Goal: Find specific fact: Find specific fact

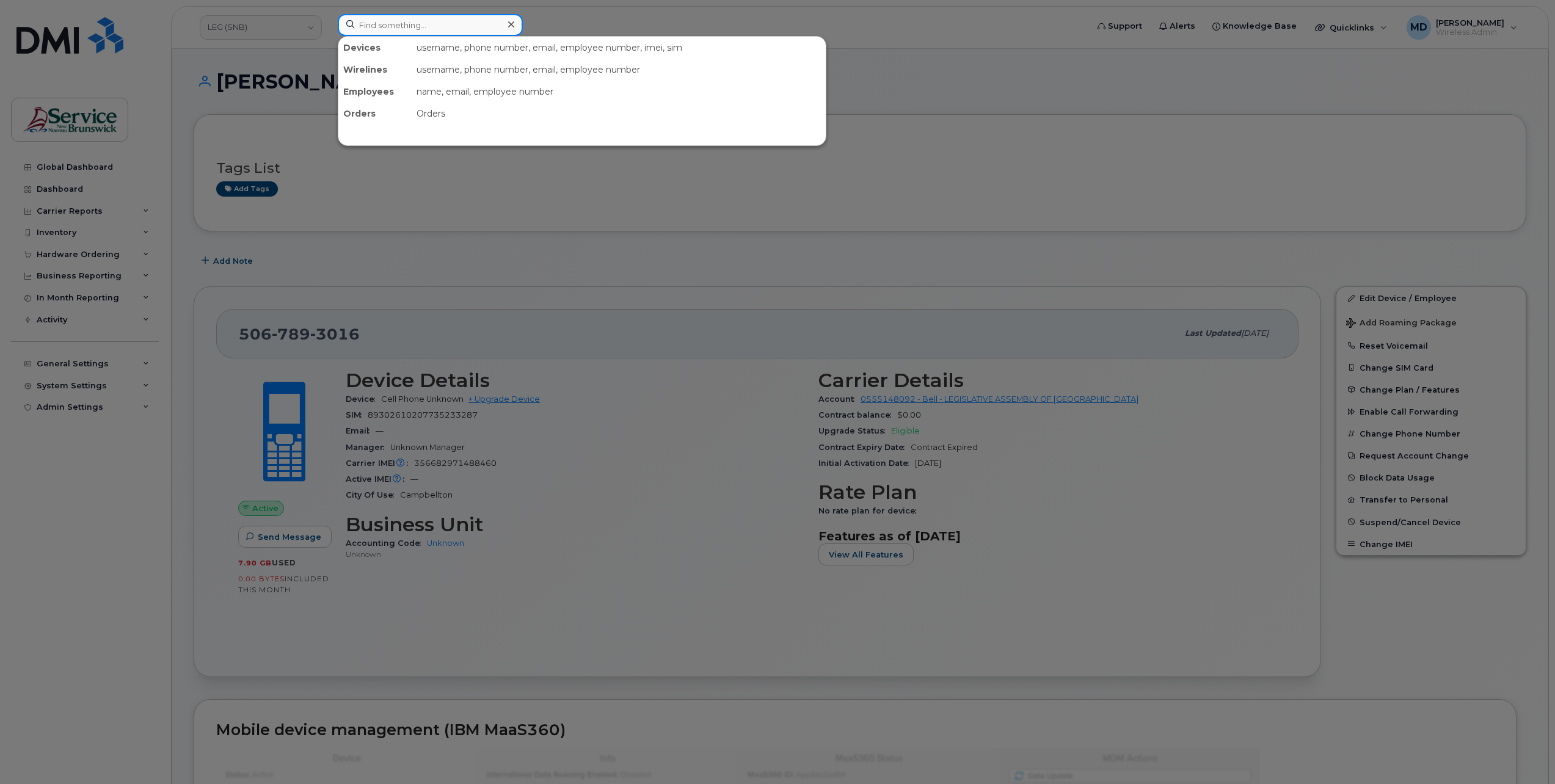
click at [386, 24] on input at bounding box center [430, 25] width 185 height 22
type input "5064737807"
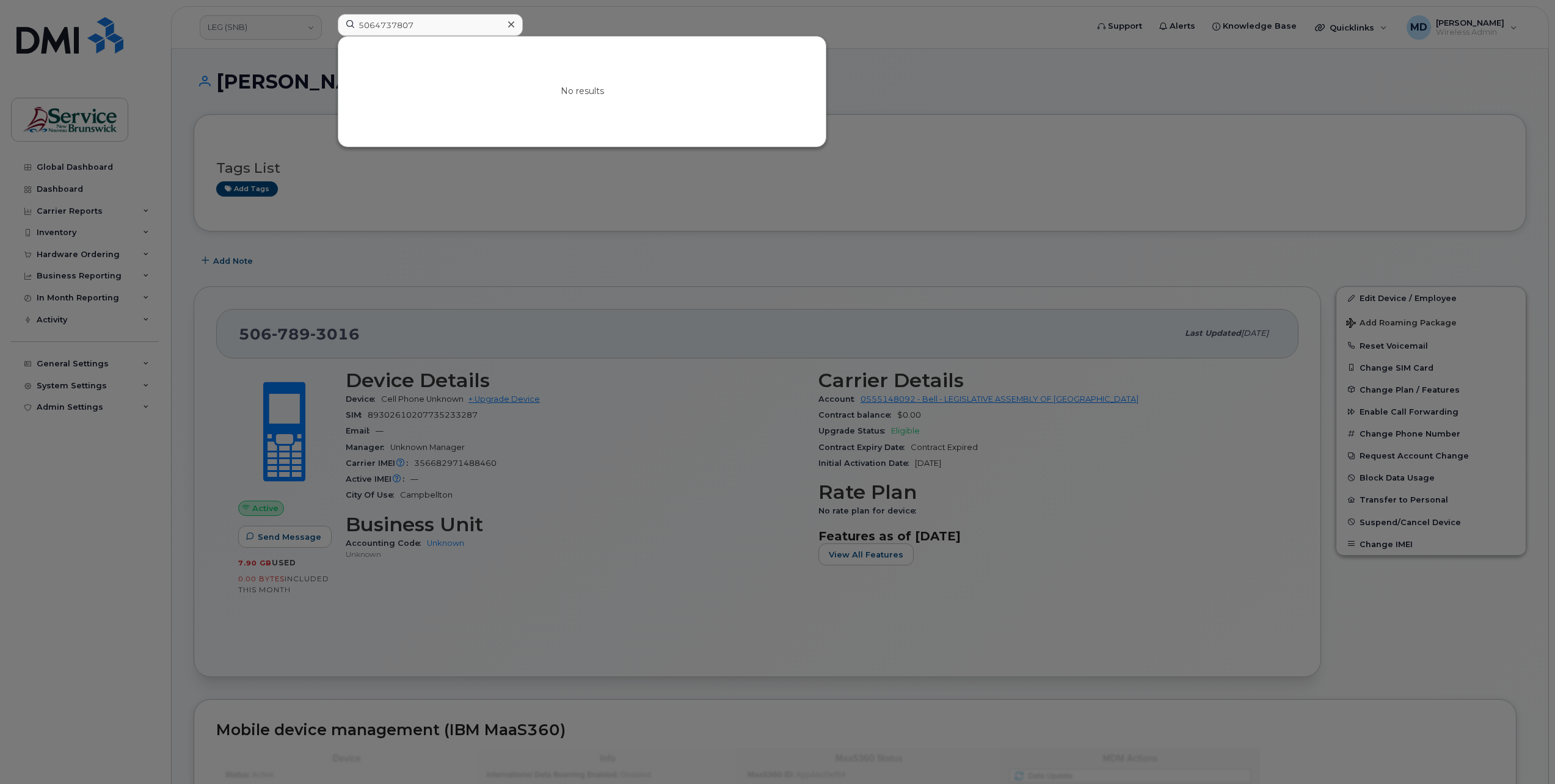
click at [511, 22] on icon at bounding box center [511, 25] width 6 height 10
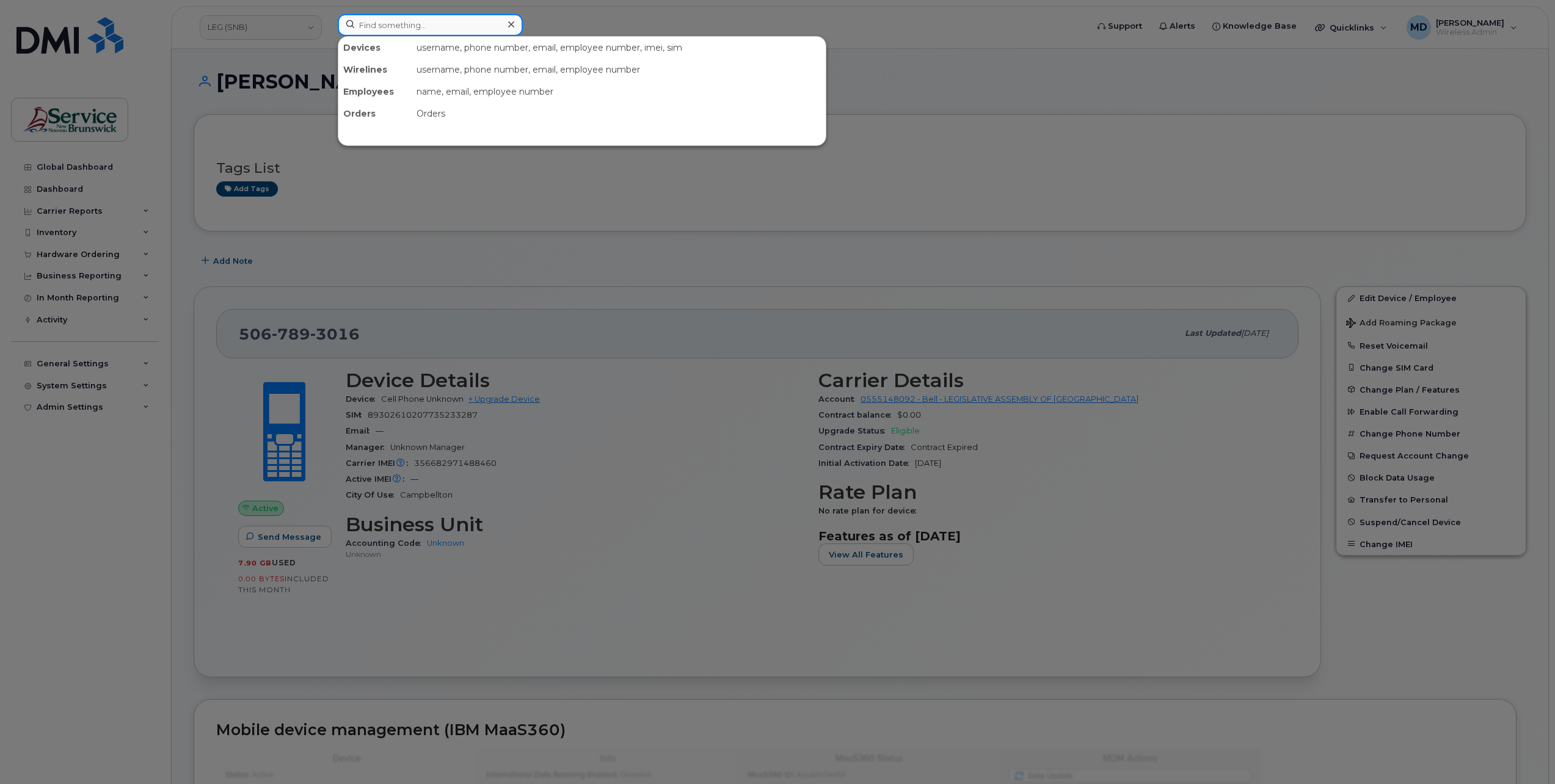
click at [415, 30] on input at bounding box center [430, 25] width 185 height 22
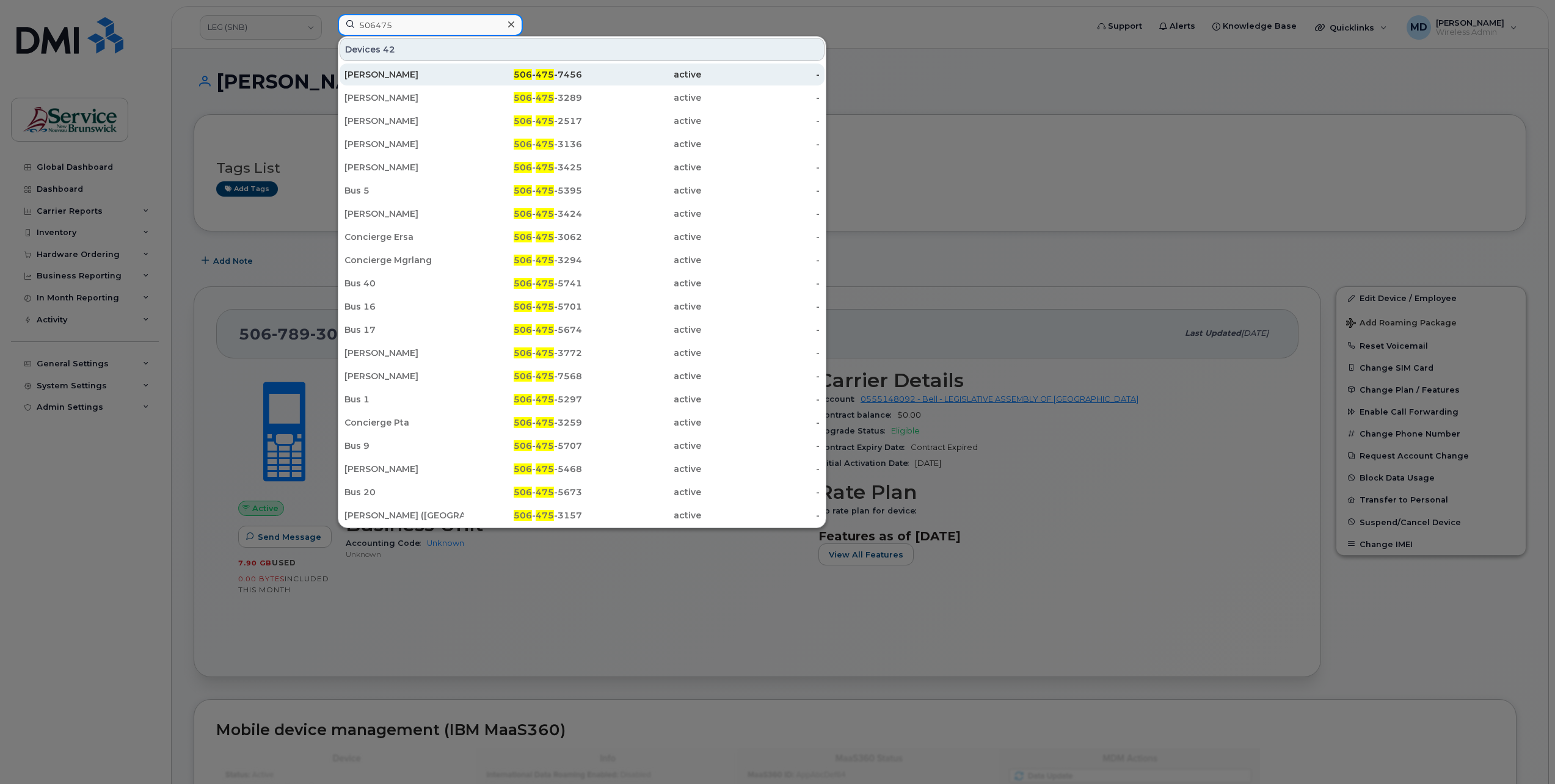
type input "506475"
click at [386, 77] on div "[PERSON_NAME]" at bounding box center [404, 74] width 119 height 12
click at [536, 68] on div "506 - 475 -7456" at bounding box center [523, 74] width 119 height 22
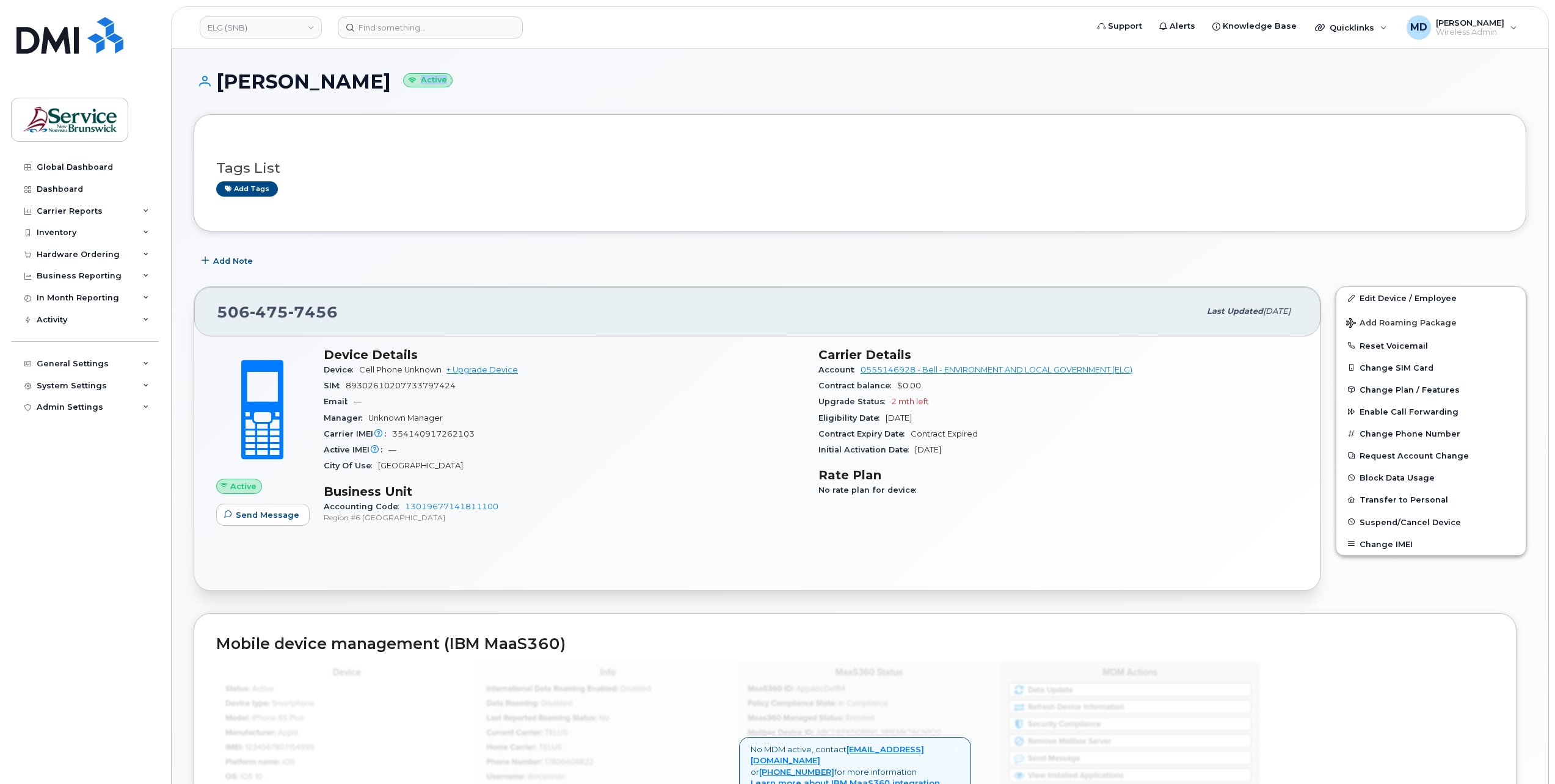
scroll to position [668, 0]
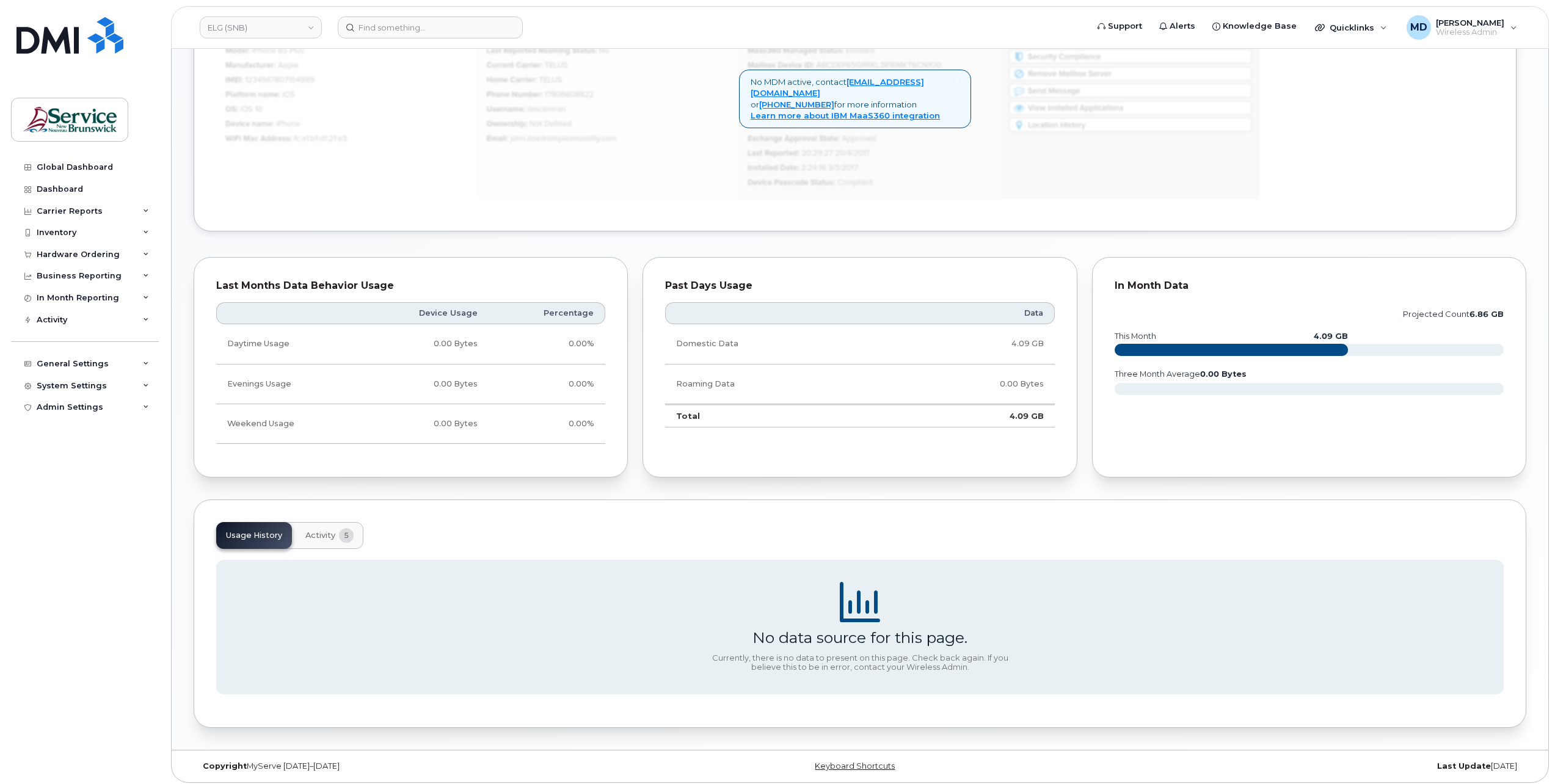
click at [315, 536] on span "Activity" at bounding box center [320, 535] width 30 height 10
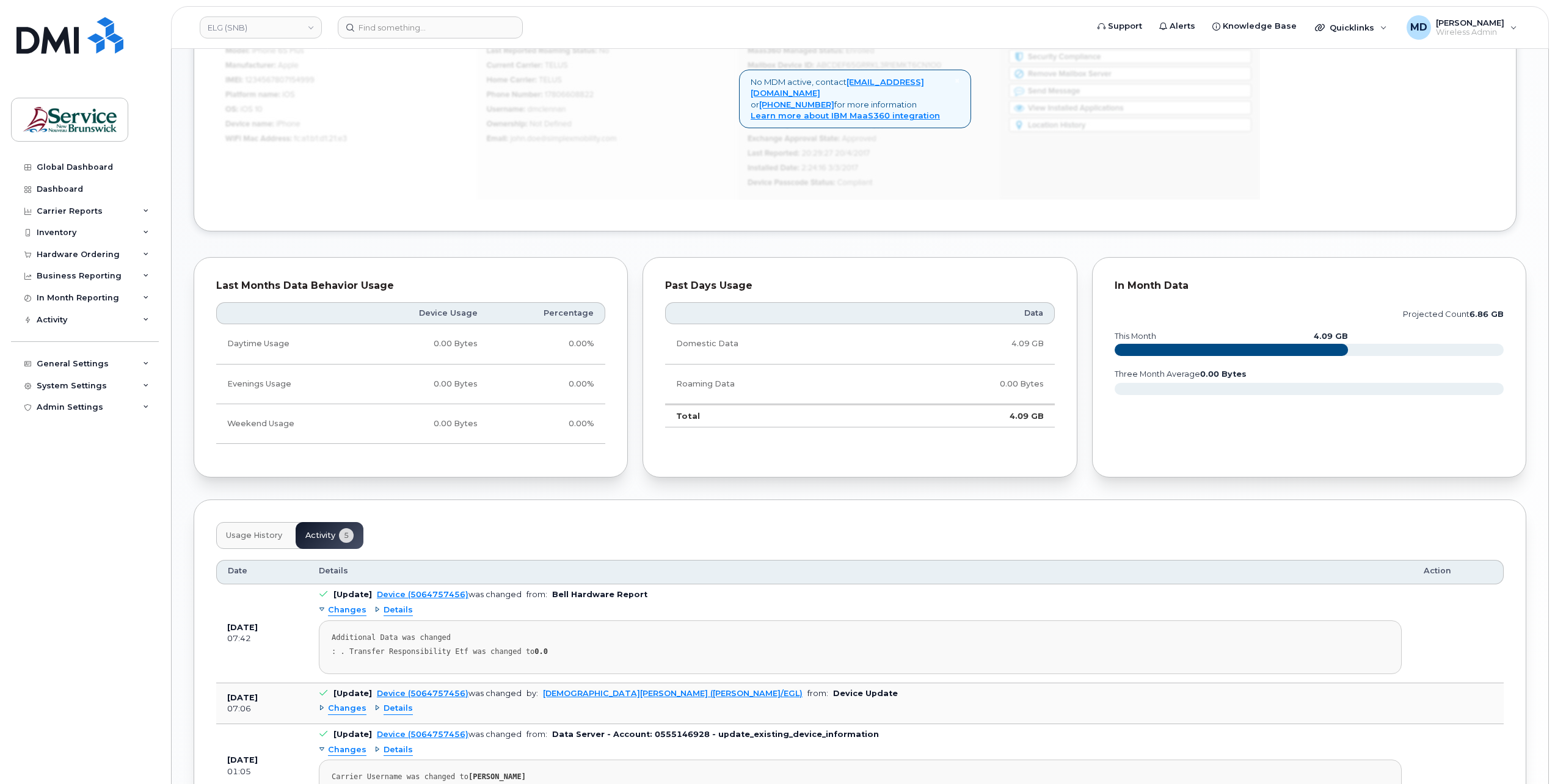
scroll to position [870, 0]
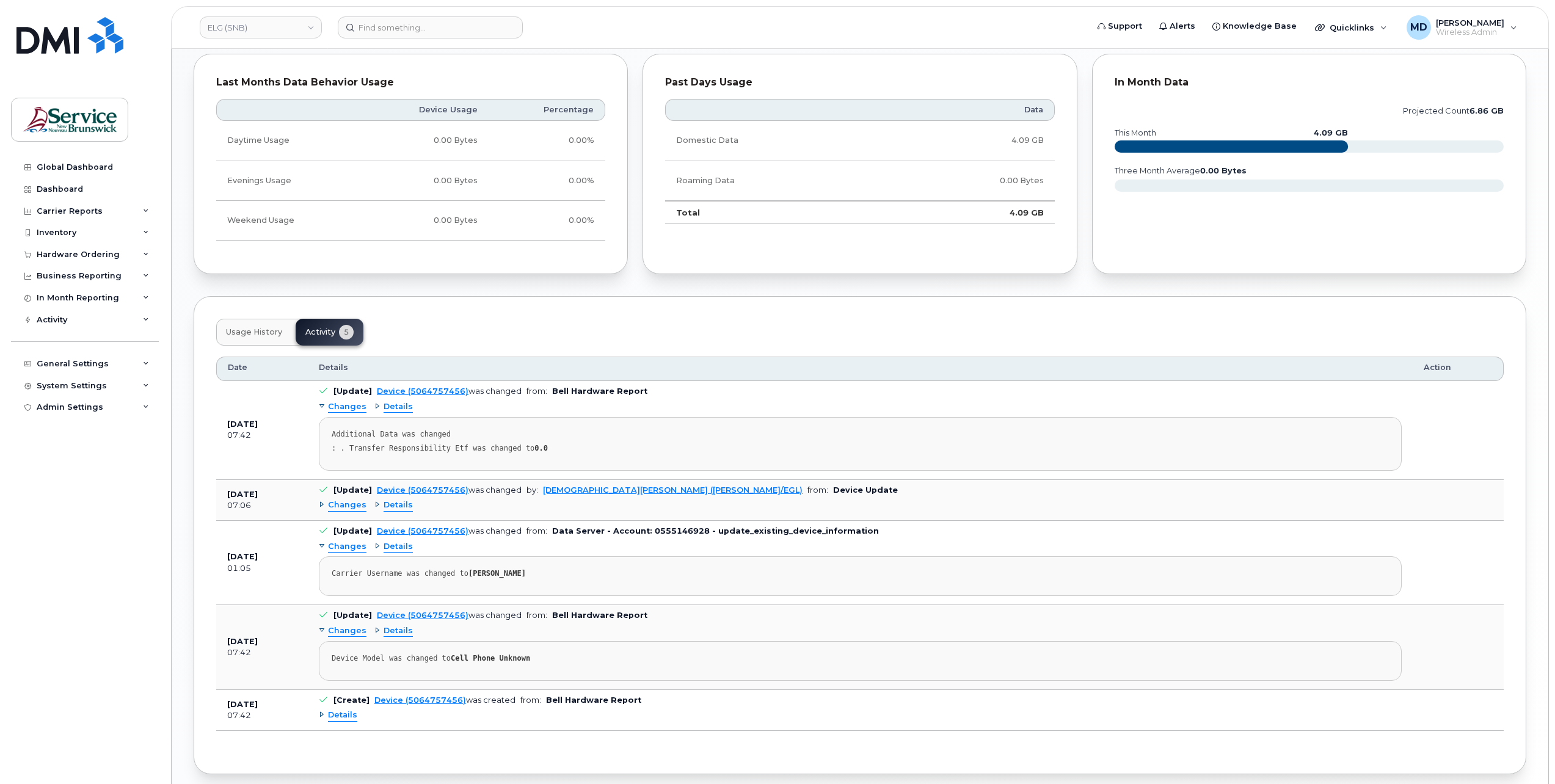
click at [344, 502] on span "Changes" at bounding box center [347, 506] width 39 height 12
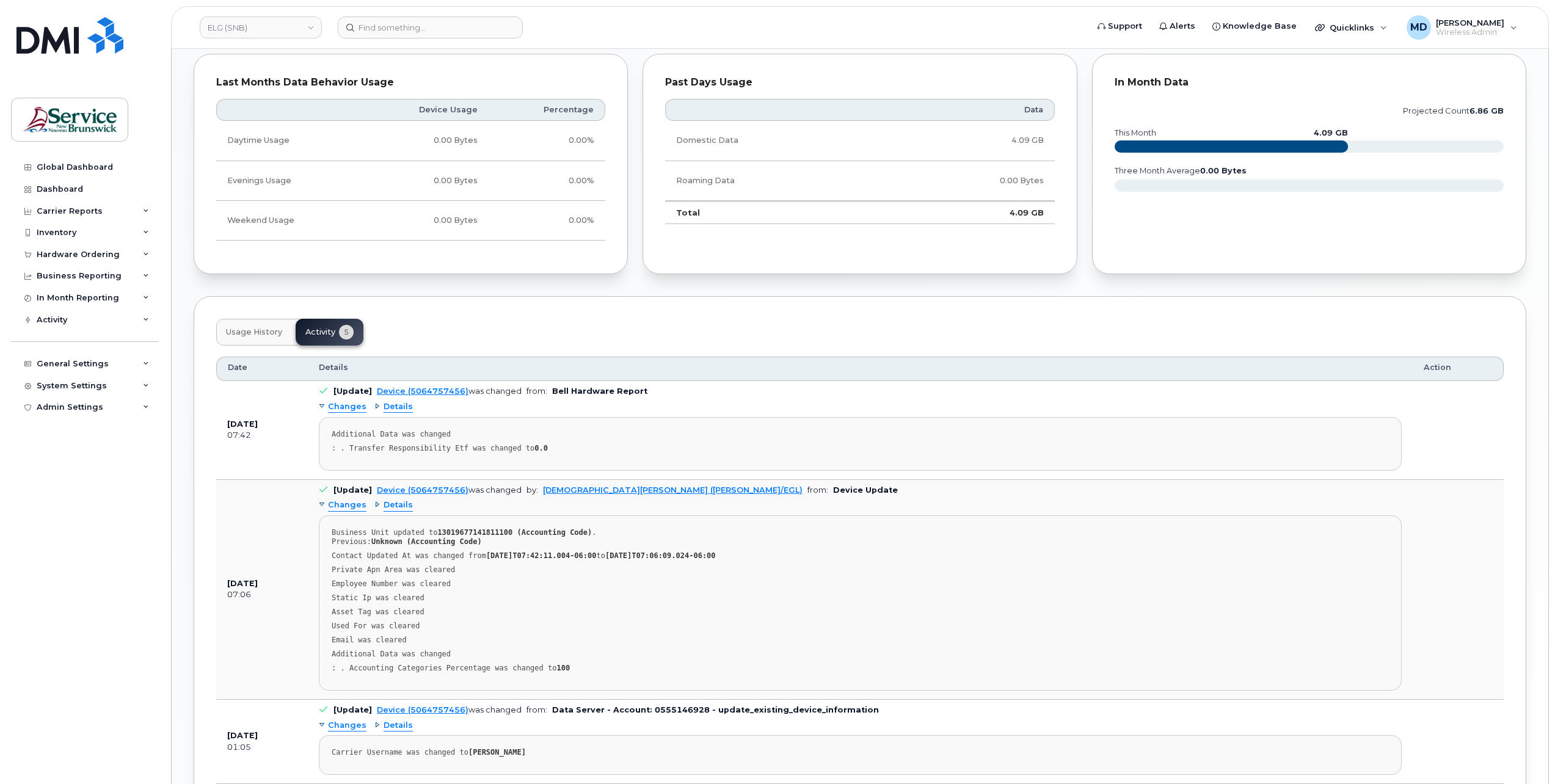
scroll to position [1093, 0]
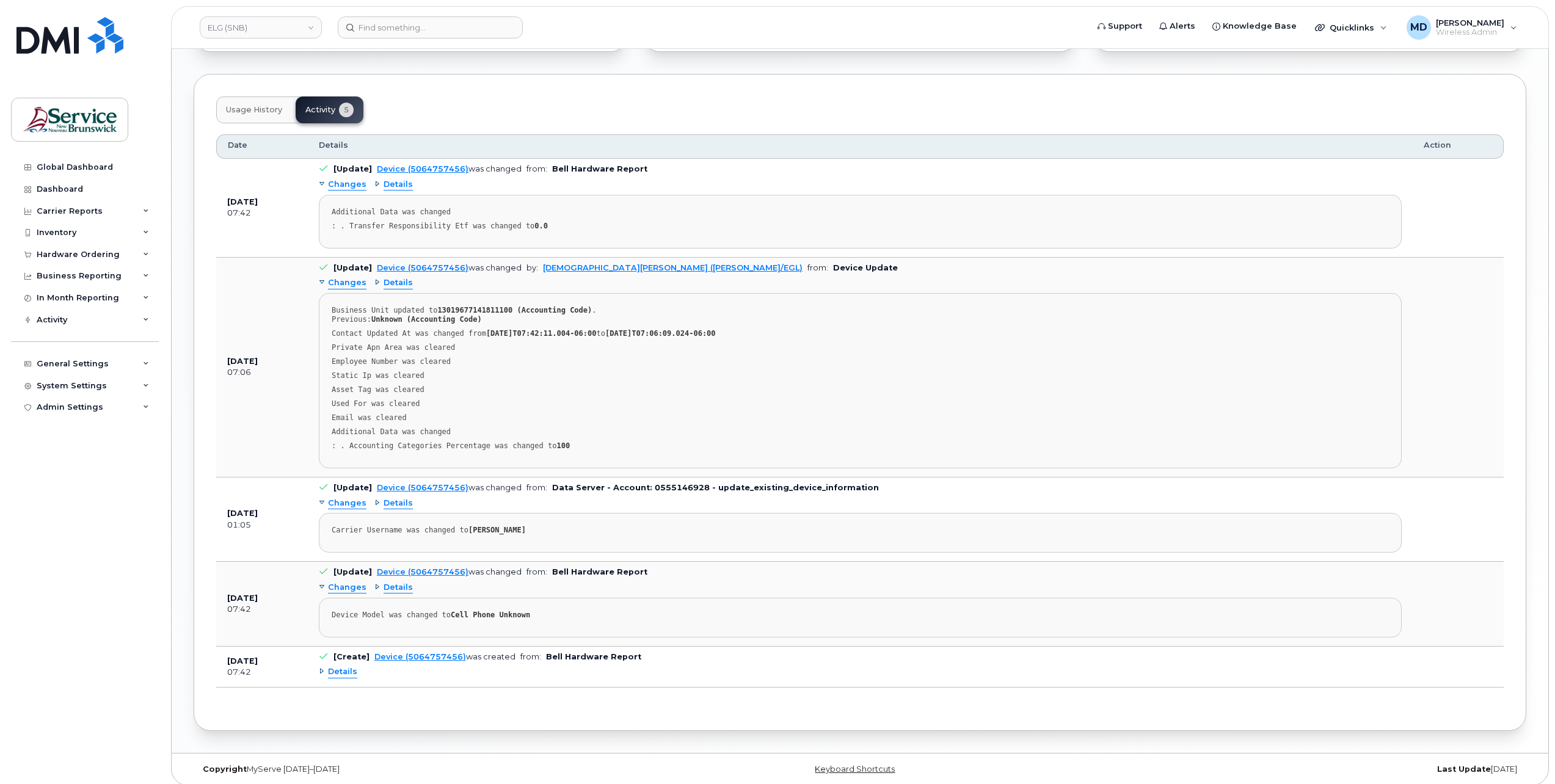
click at [339, 666] on span "Details" at bounding box center [343, 672] width 30 height 12
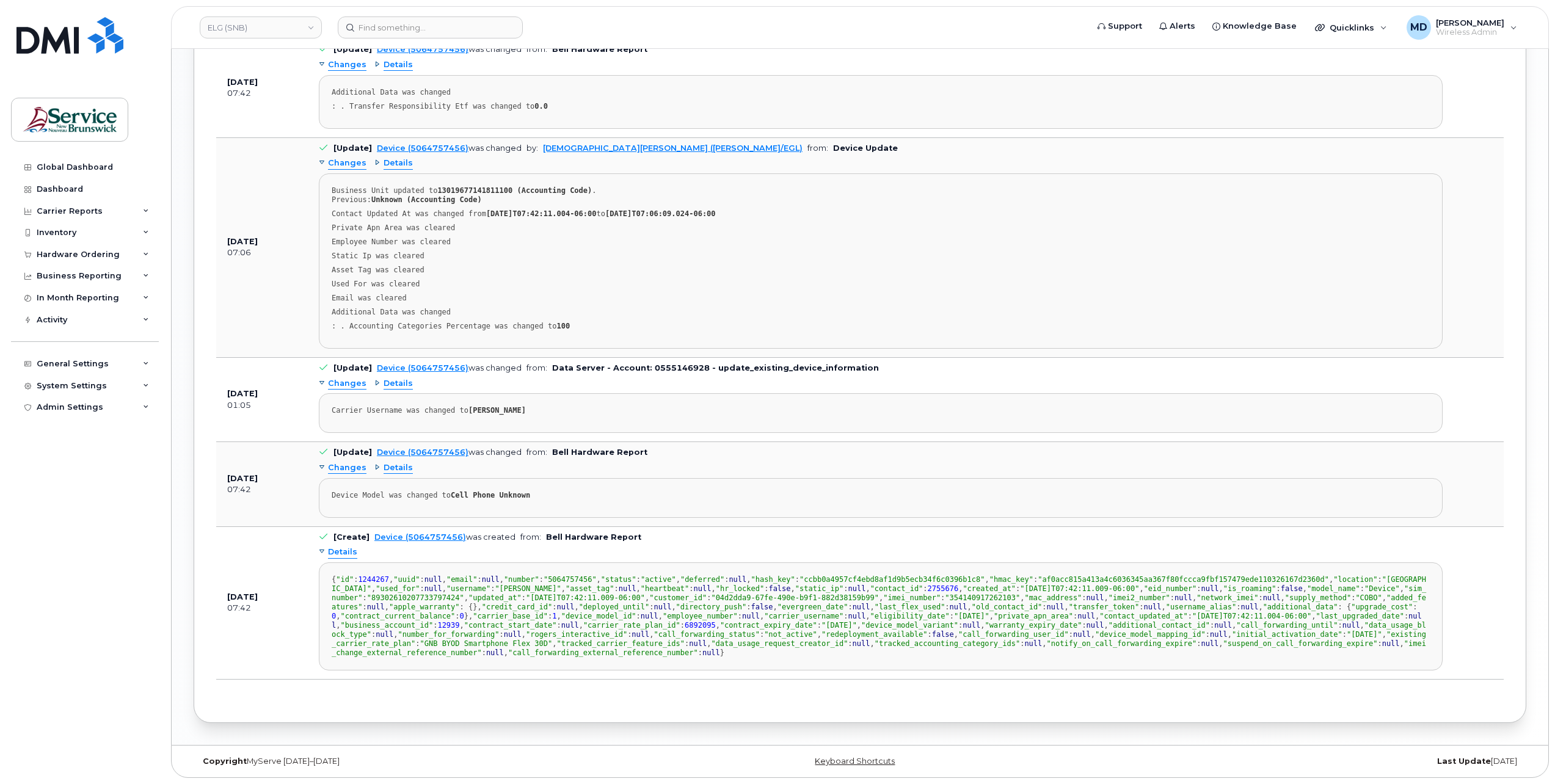
scroll to position [203, 0]
